Goal: Task Accomplishment & Management: Manage account settings

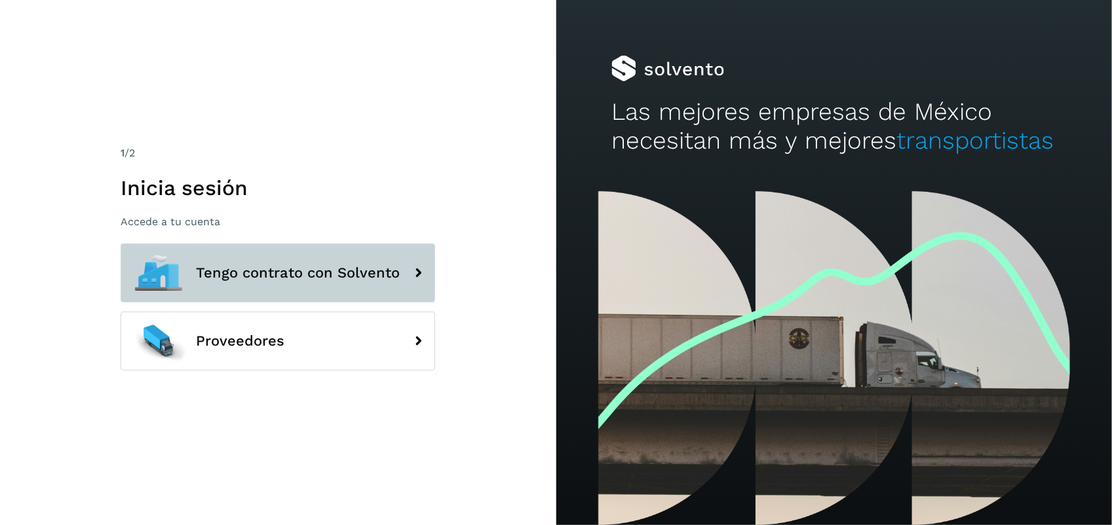
click at [283, 273] on span "Tengo contrato con Solvento" at bounding box center [298, 273] width 204 height 16
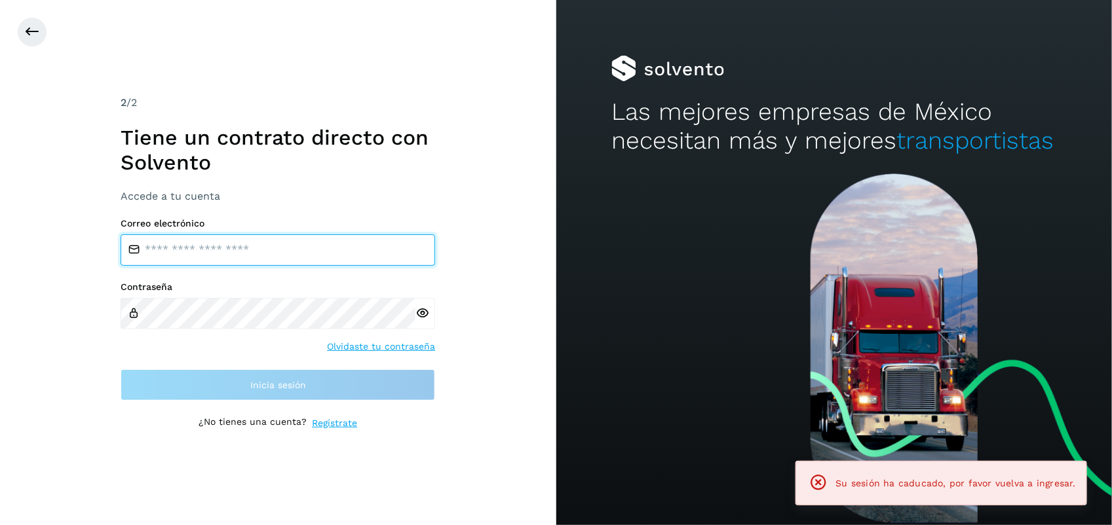
type input "**********"
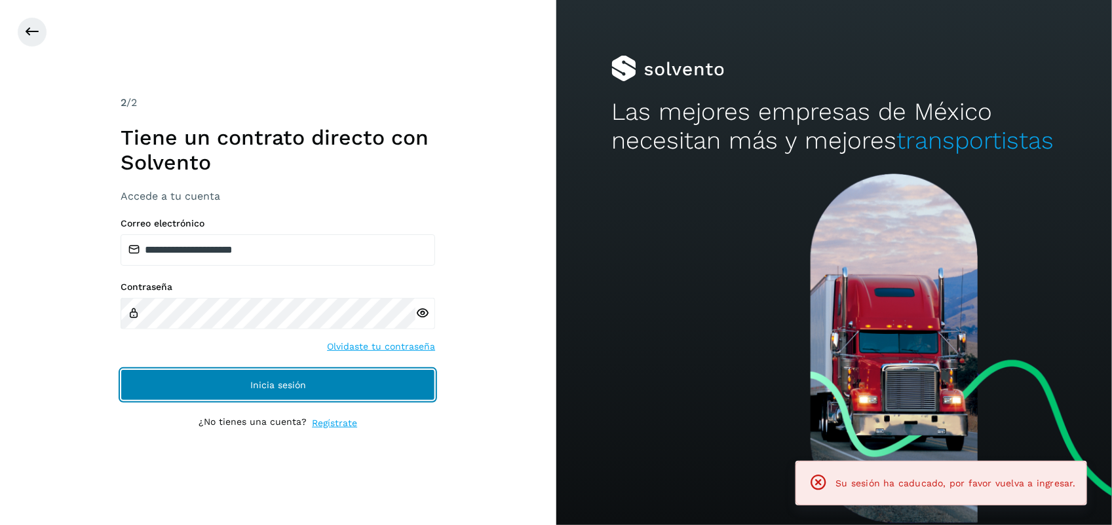
click at [253, 385] on span "Inicia sesión" at bounding box center [278, 385] width 56 height 9
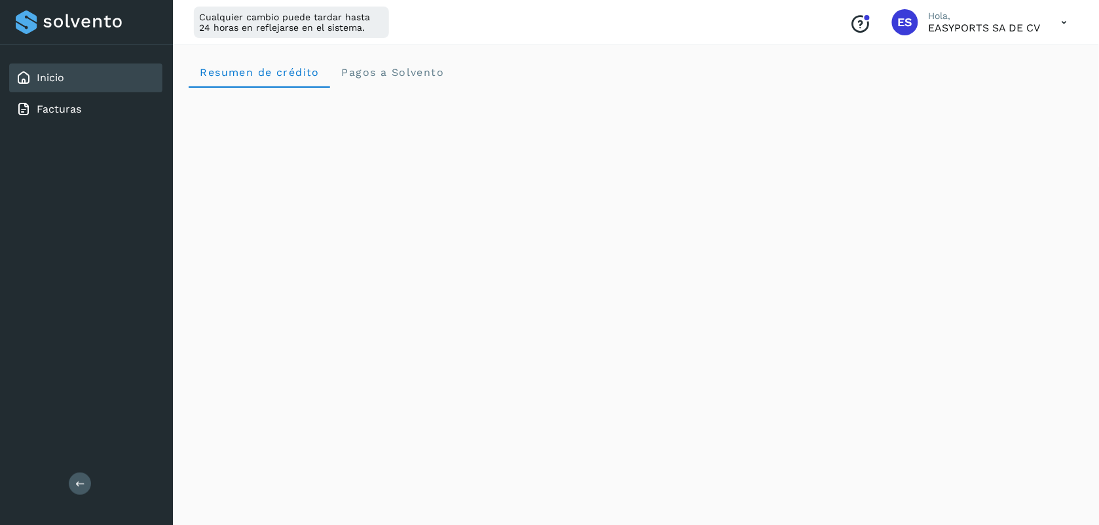
drag, startPoint x: 1099, startPoint y: 126, endPoint x: 1085, endPoint y: 240, distance: 114.8
